Goal: Find contact information: Obtain details needed to contact an individual or organization

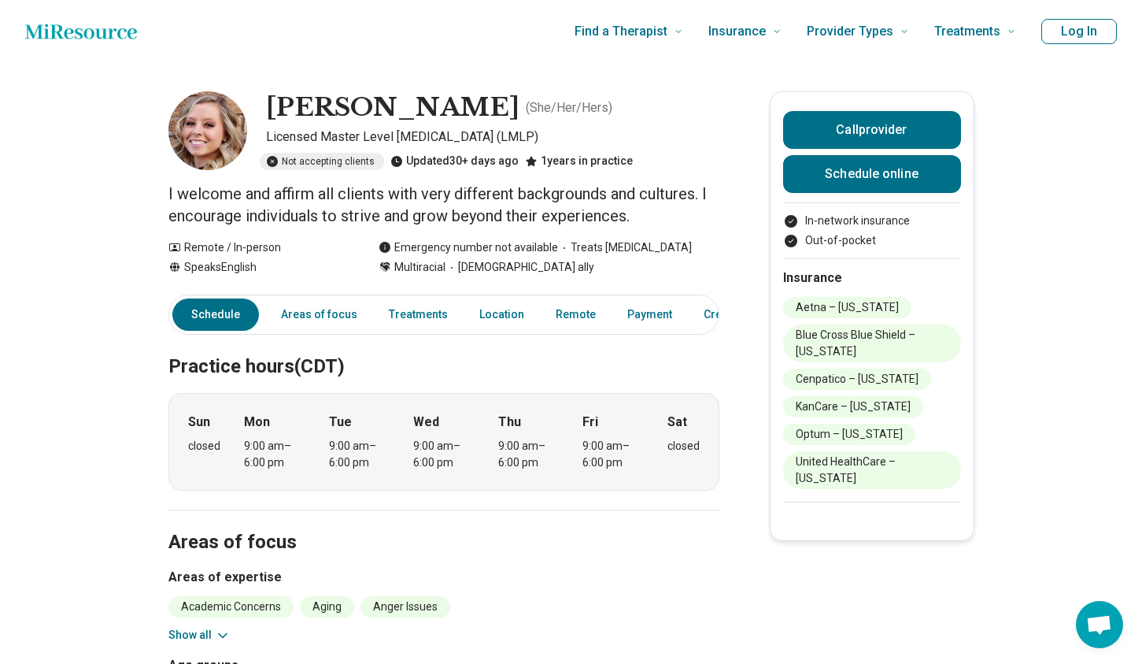
drag, startPoint x: 264, startPoint y: 88, endPoint x: 636, endPoint y: 169, distance: 381.0
copy div "Jessica Hickman ( She/Her/Hers ) Licensed Master Level Psychologist (LMLP) Not …"
click at [300, 259] on div "Speaks English" at bounding box center [257, 267] width 179 height 17
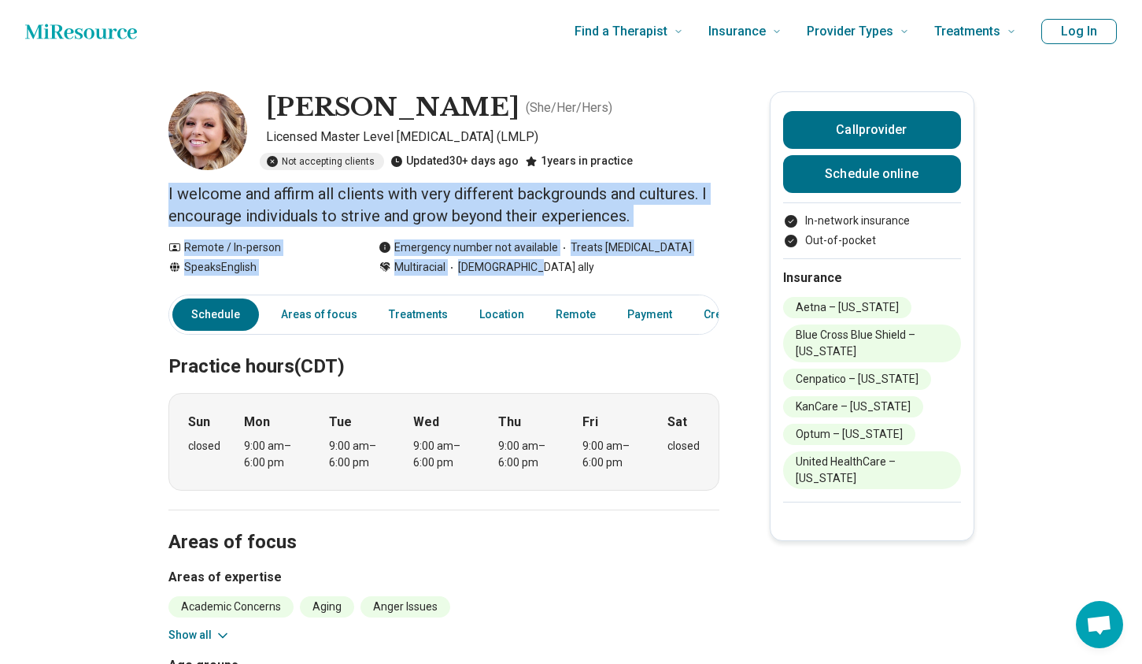
drag, startPoint x: 174, startPoint y: 186, endPoint x: 471, endPoint y: 224, distance: 299.9
copy main "I welcome and affirm all clients with very different backgrounds and cultures. …"
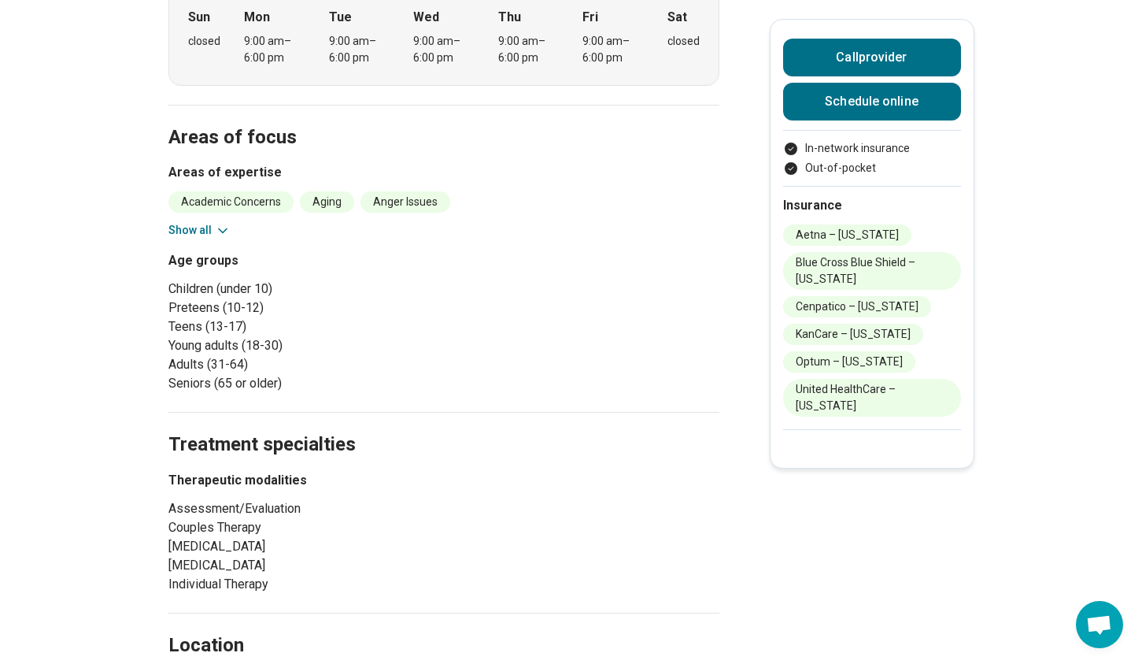
scroll to position [412, 0]
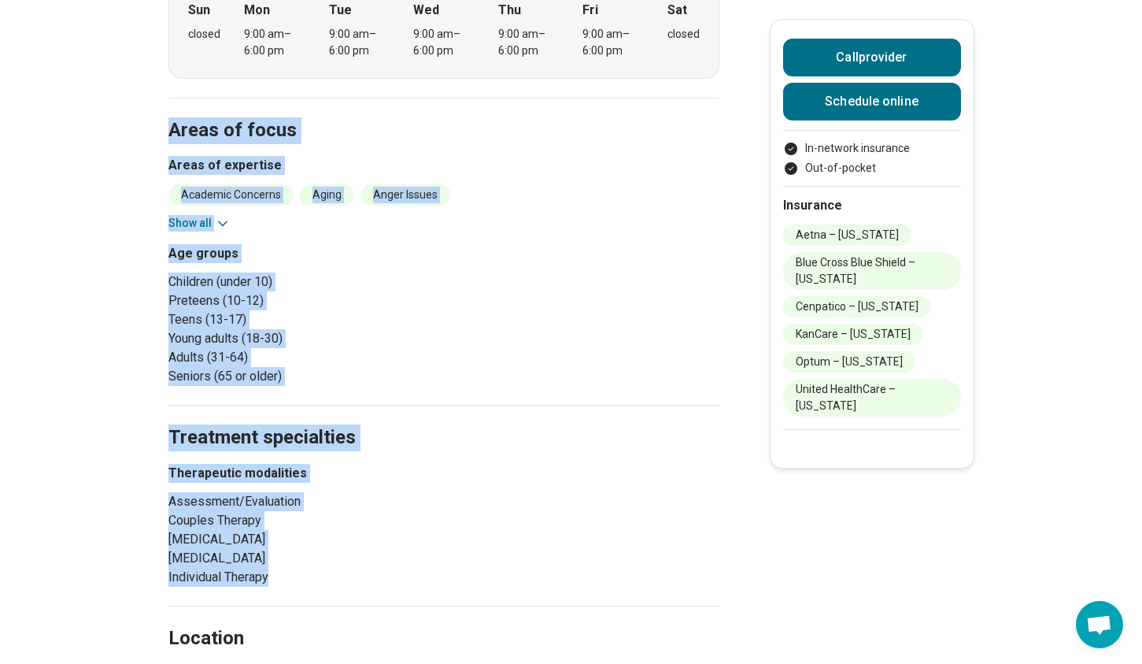
drag, startPoint x: 178, startPoint y: 133, endPoint x: 281, endPoint y: 571, distance: 449.6
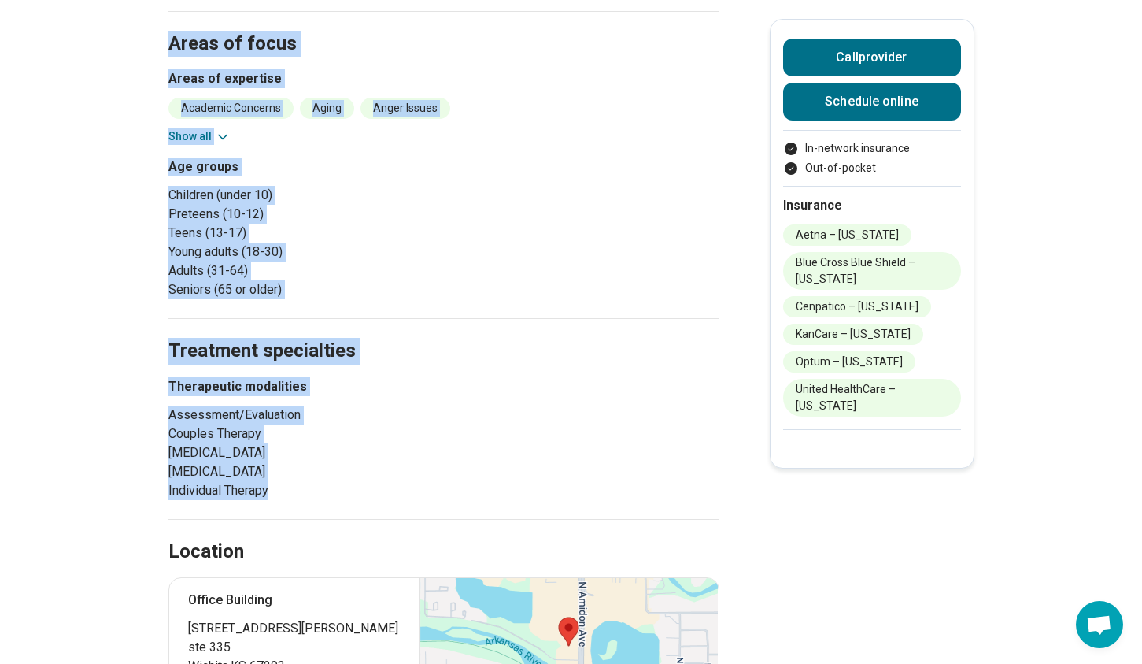
scroll to position [542, 0]
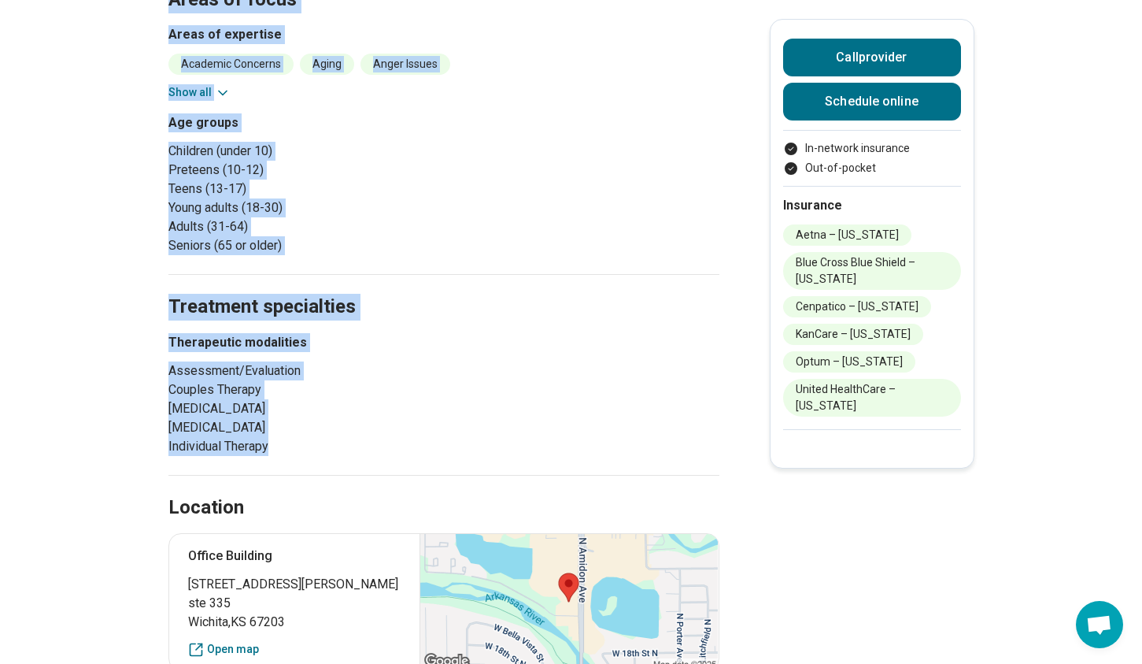
drag, startPoint x: 501, startPoint y: 307, endPoint x: 308, endPoint y: 213, distance: 215.4
click at [501, 306] on h2 "Treatment specialties" at bounding box center [443, 288] width 551 height 65
copy div "Areas of focus Areas of expertise Academic Concerns Aging Anger Issues Antisoci…"
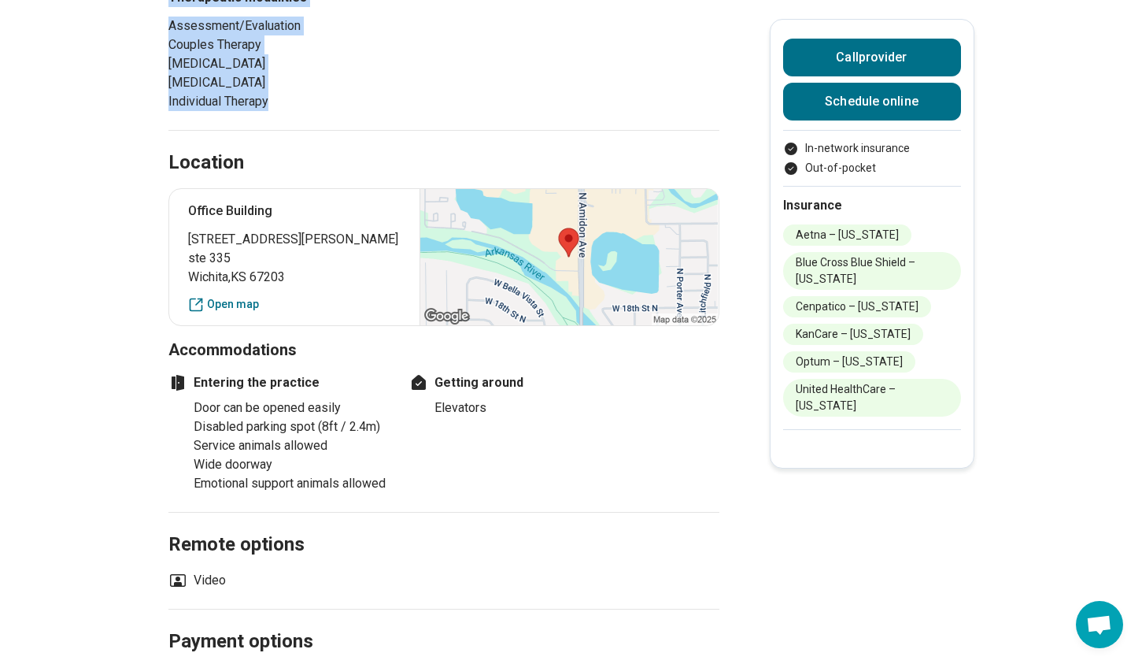
scroll to position [890, 0]
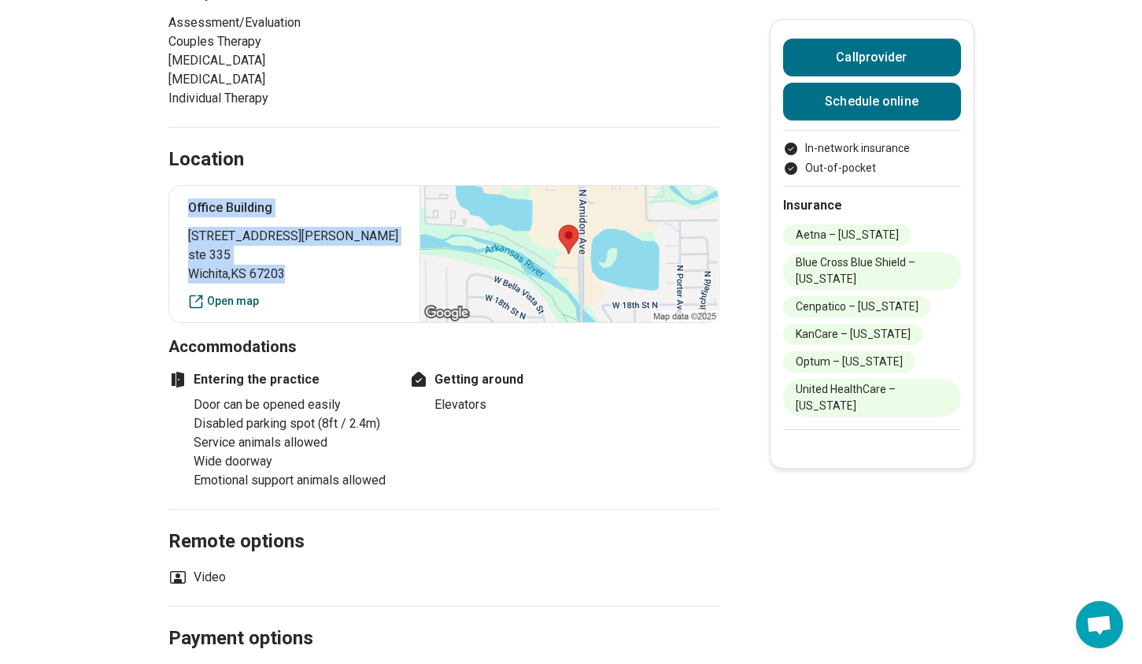
drag, startPoint x: 190, startPoint y: 201, endPoint x: 270, endPoint y: 303, distance: 130.1
click at [270, 303] on div "Office Building 1999 North Amidon Avenue ste 335 Wichita , KS 67203 Open map" at bounding box center [443, 254] width 551 height 138
drag, startPoint x: 225, startPoint y: 254, endPoint x: 218, endPoint y: 299, distance: 45.4
click at [218, 299] on link "Open map" at bounding box center [294, 301] width 213 height 17
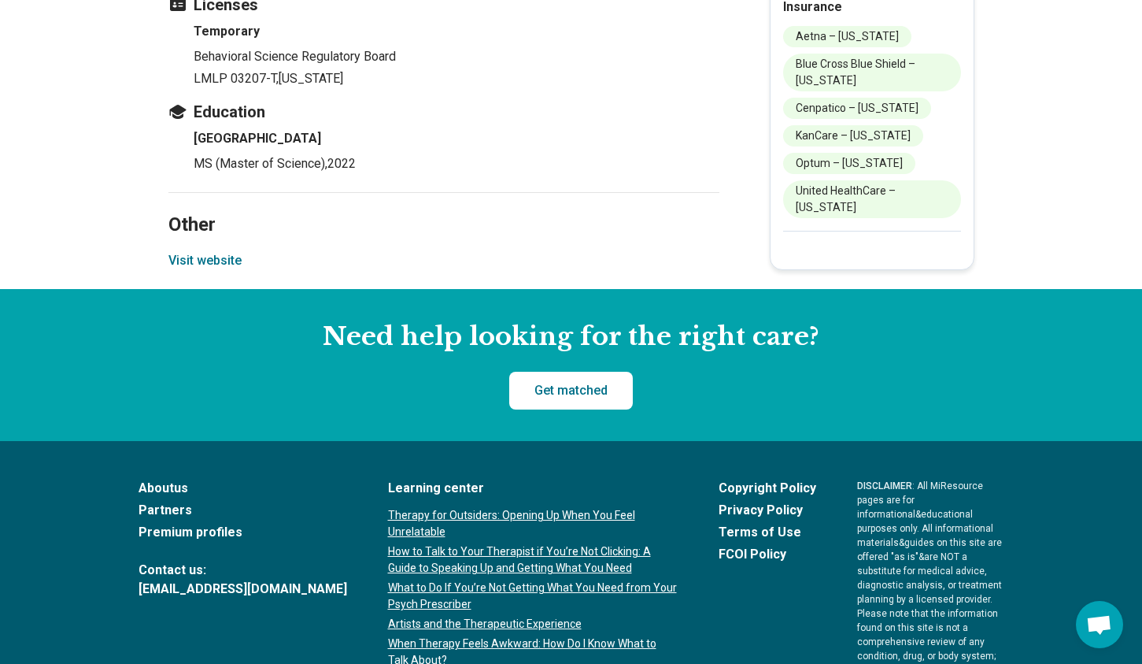
scroll to position [1773, 0]
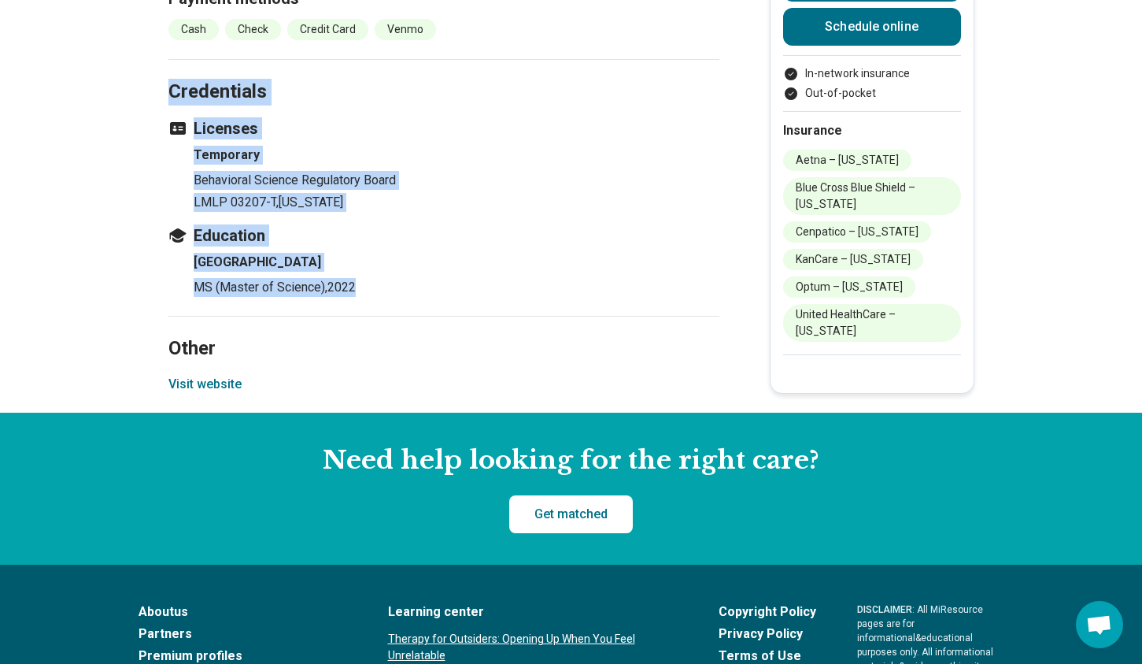
drag, startPoint x: 175, startPoint y: 105, endPoint x: 380, endPoint y: 311, distance: 291.1
click at [380, 311] on section "Credentials Licenses Temporary Behavioral Science Regulatory Board LMLP 03207-T…" at bounding box center [443, 187] width 551 height 257
copy section "Credentials Licenses Temporary Behavioral Science Regulatory Board LMLP 03207-T…"
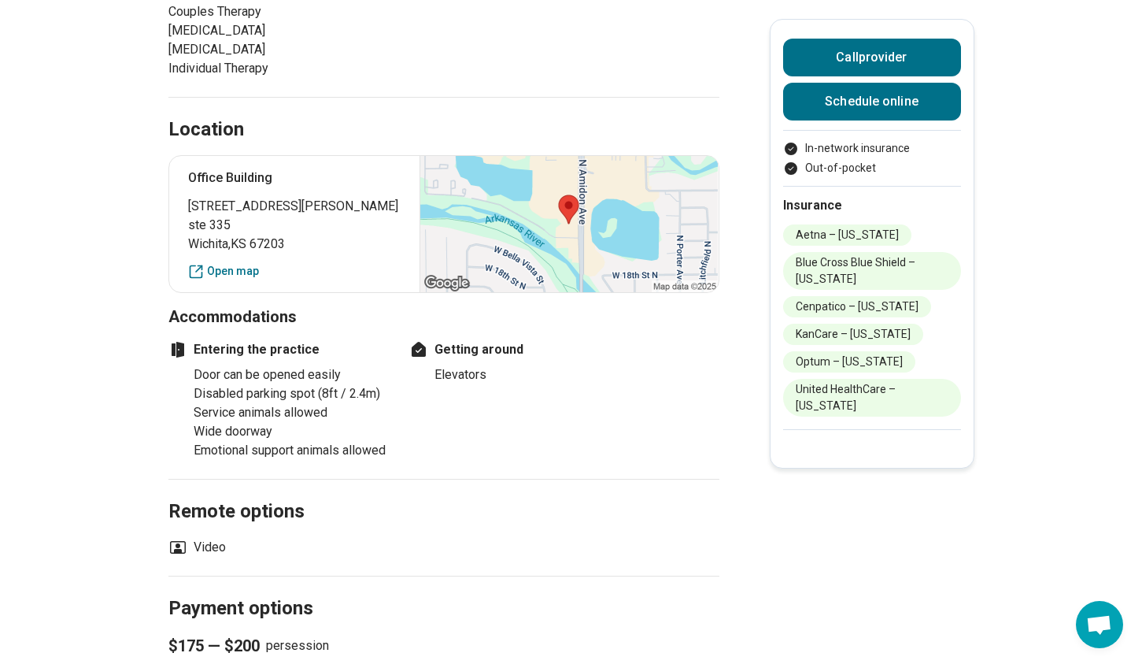
scroll to position [917, 0]
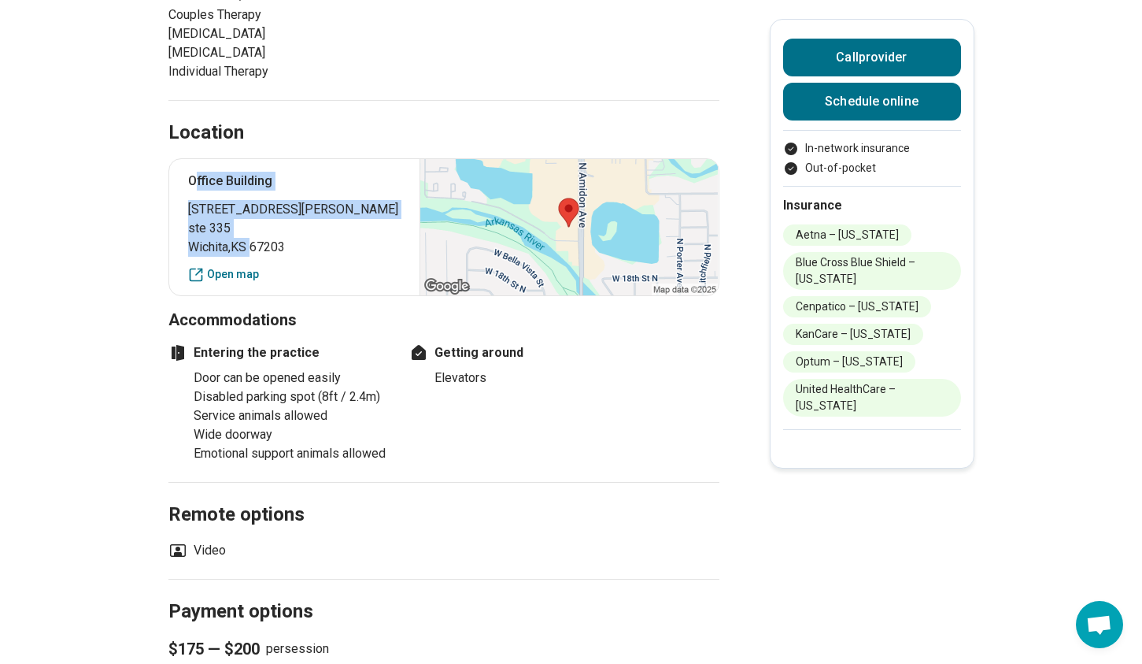
drag, startPoint x: 198, startPoint y: 181, endPoint x: 239, endPoint y: 248, distance: 78.4
click at [260, 250] on div "Office Building 1999 North Amidon Avenue ste 335 Wichita , KS 67203 Open map" at bounding box center [443, 227] width 551 height 138
drag, startPoint x: 246, startPoint y: 244, endPoint x: 219, endPoint y: 198, distance: 52.9
click at [246, 243] on span "Wichita , KS 67203" at bounding box center [294, 247] width 213 height 19
click at [205, 209] on span "[STREET_ADDRESS][PERSON_NAME]" at bounding box center [294, 209] width 213 height 19
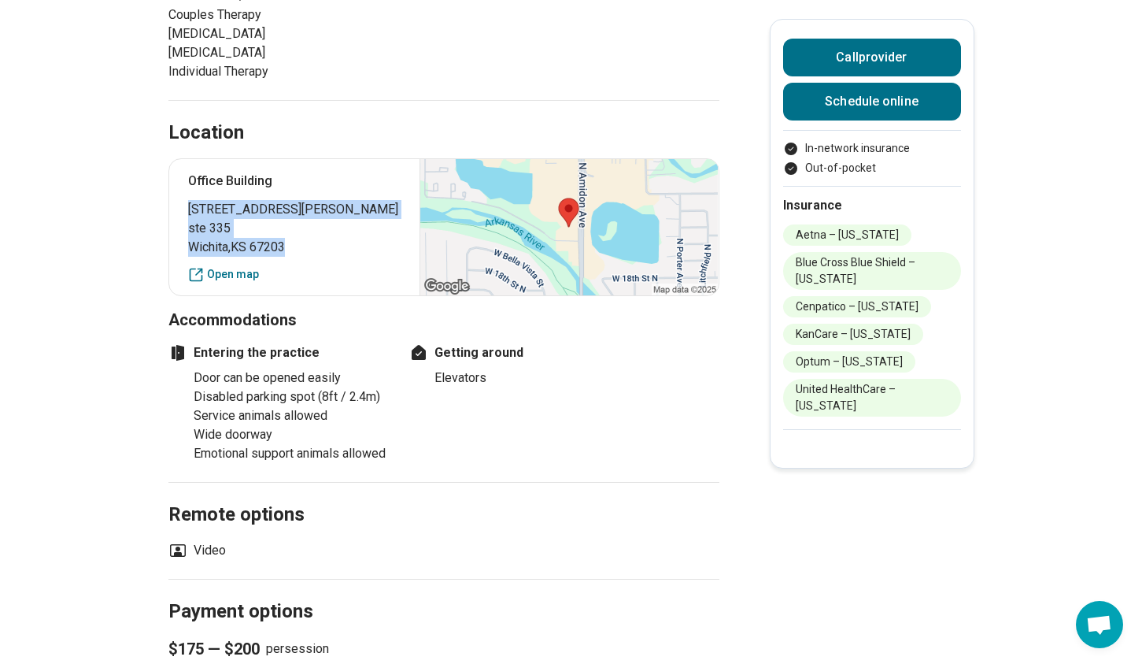
drag, startPoint x: 194, startPoint y: 205, endPoint x: 318, endPoint y: 230, distance: 126.1
click at [301, 250] on p "1999 North Amidon Avenue ste 335 Wichita , KS 67203" at bounding box center [294, 228] width 213 height 57
click at [349, 212] on span "[STREET_ADDRESS][PERSON_NAME]" at bounding box center [294, 209] width 213 height 19
drag, startPoint x: 195, startPoint y: 174, endPoint x: 296, endPoint y: 253, distance: 128.3
click at [301, 254] on div "Office Building 1999 North Amidon Avenue ste 335 Wichita , KS 67203 Open map" at bounding box center [443, 227] width 551 height 138
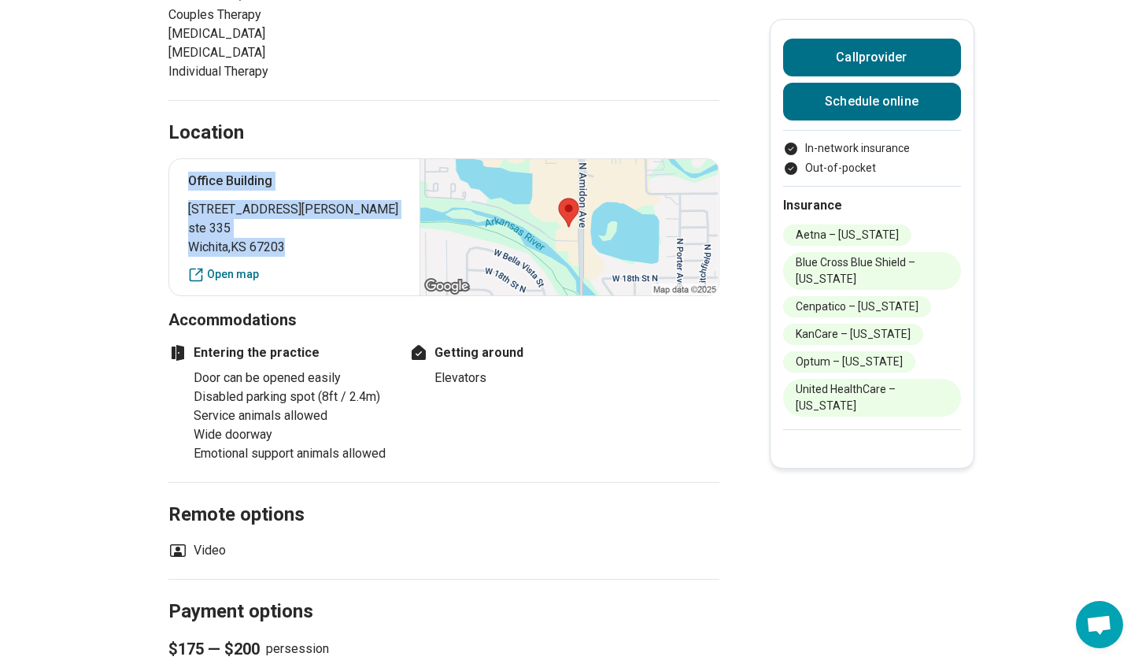
copy div "Office Building 1999 North Amidon Avenue ste 335 Wichita , KS 67203"
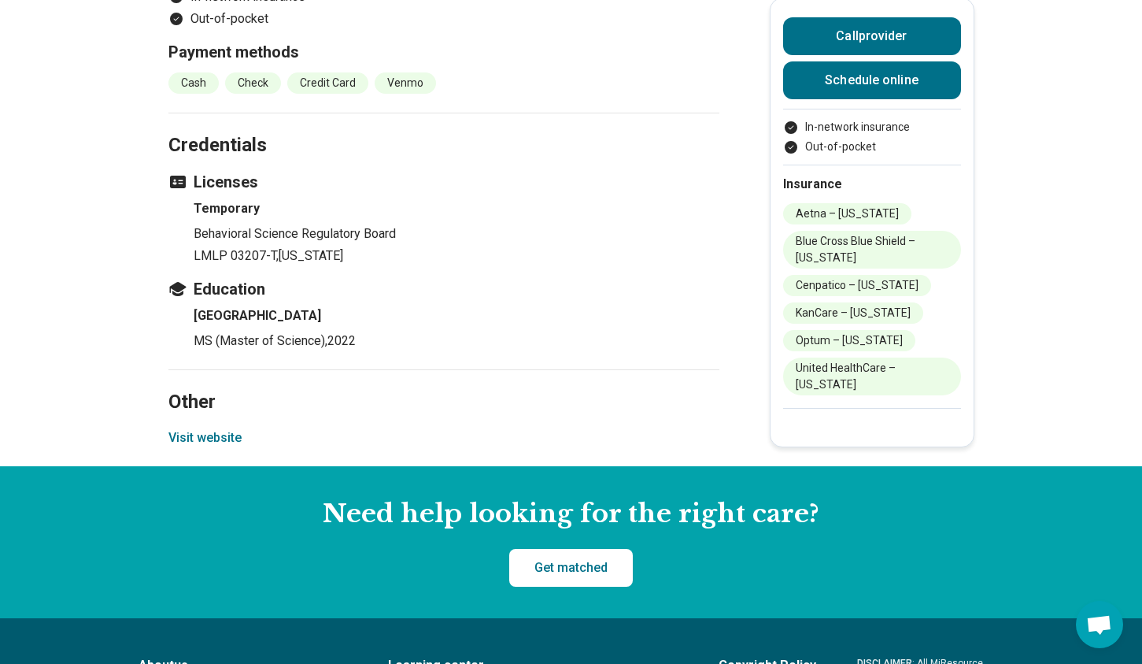
scroll to position [1733, 0]
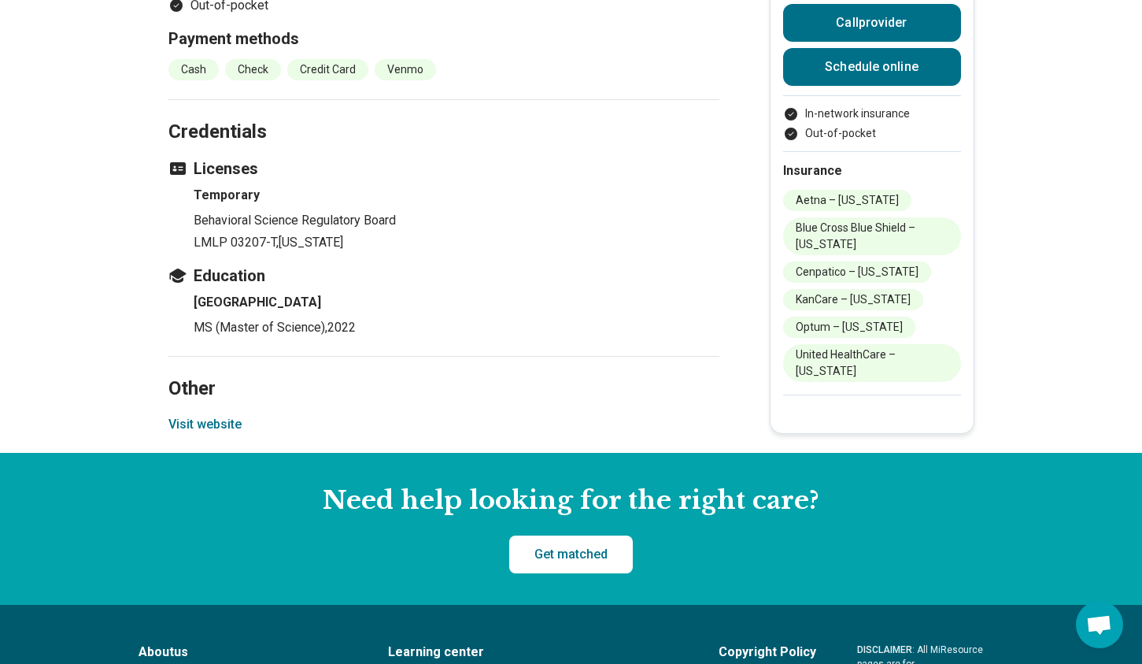
click at [178, 453] on section "Other Visit website" at bounding box center [443, 404] width 551 height 97
drag, startPoint x: 167, startPoint y: 442, endPoint x: 245, endPoint y: 446, distance: 78.0
copy button "Visit website"
drag, startPoint x: 386, startPoint y: 453, endPoint x: 298, endPoint y: 453, distance: 88.2
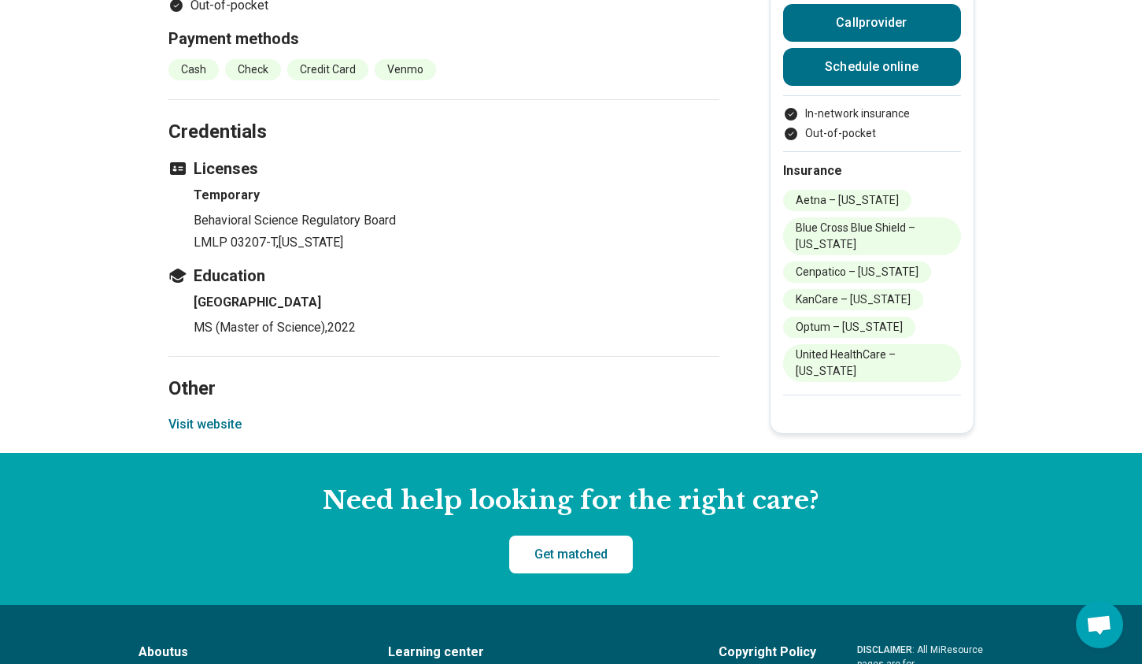
click at [349, 453] on section "Other Visit website" at bounding box center [443, 404] width 551 height 97
click at [211, 434] on button "Visit website" at bounding box center [204, 424] width 73 height 19
